Goal: Find specific page/section: Find specific page/section

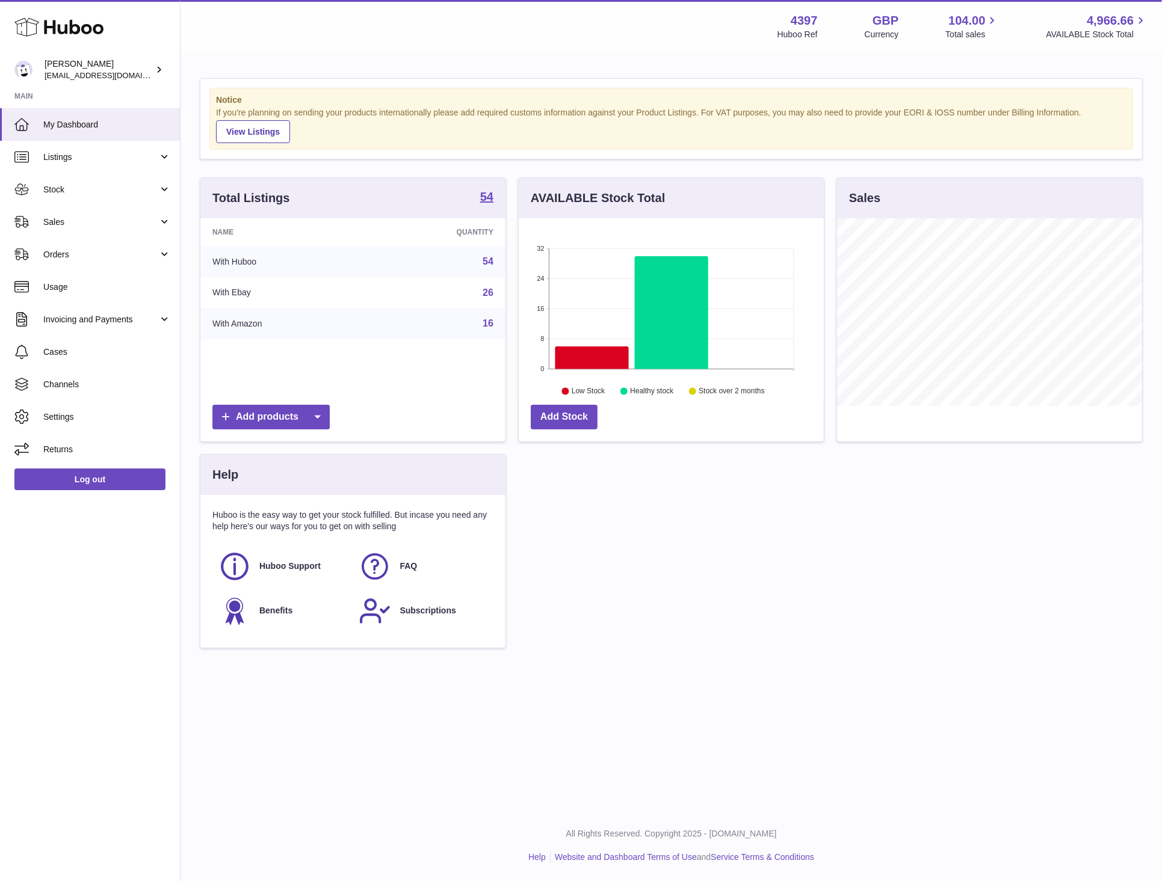
scroll to position [188, 306]
click at [88, 220] on span "Sales" at bounding box center [100, 222] width 115 height 11
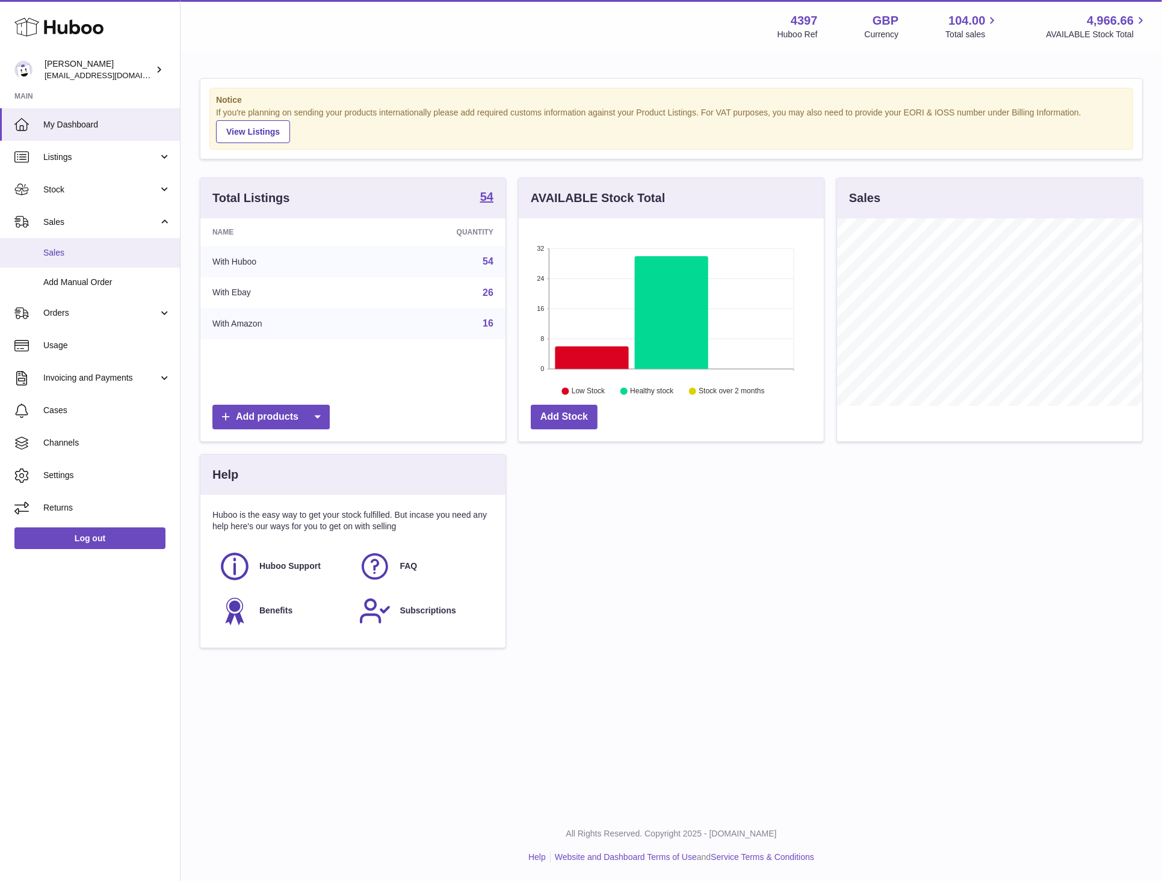
click at [81, 261] on link "Sales" at bounding box center [90, 252] width 180 height 29
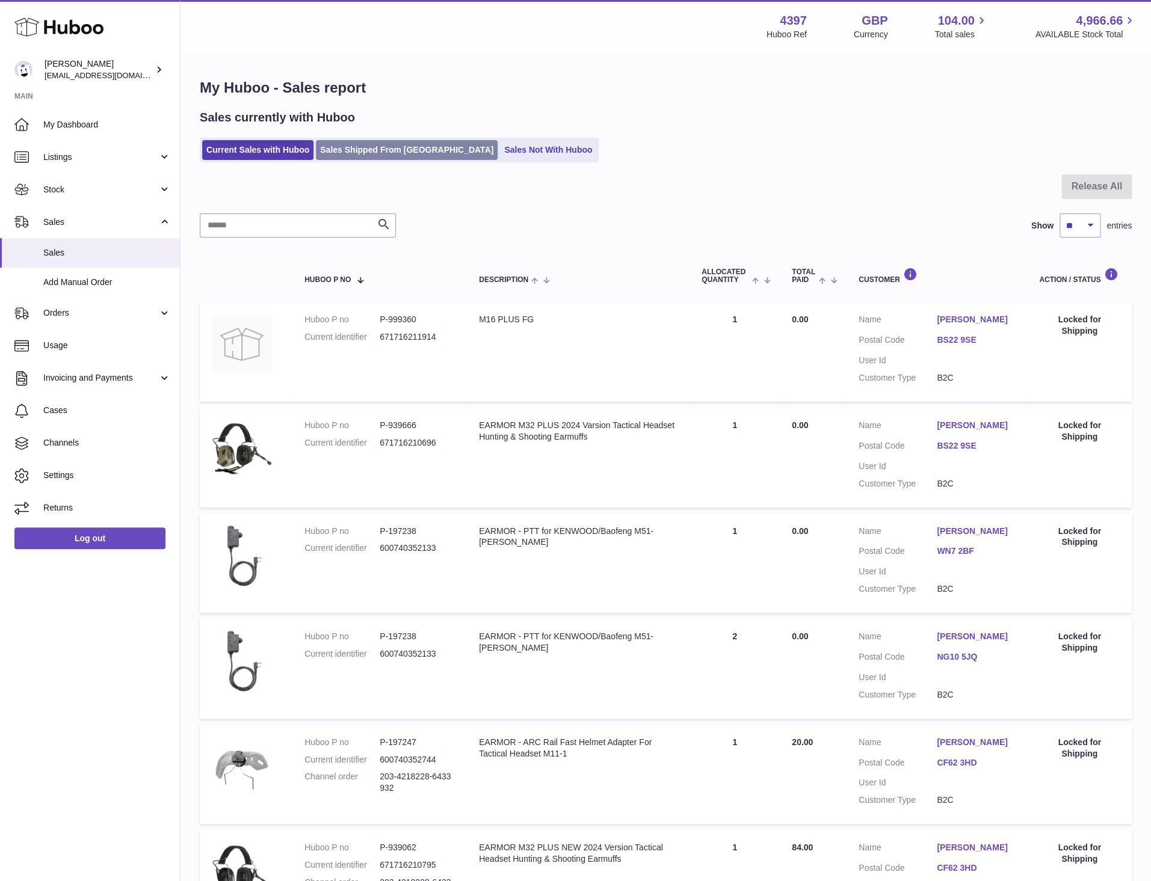
click at [384, 148] on link "Sales Shipped From [GEOGRAPHIC_DATA]" at bounding box center [407, 150] width 182 height 20
